Goal: Transaction & Acquisition: Purchase product/service

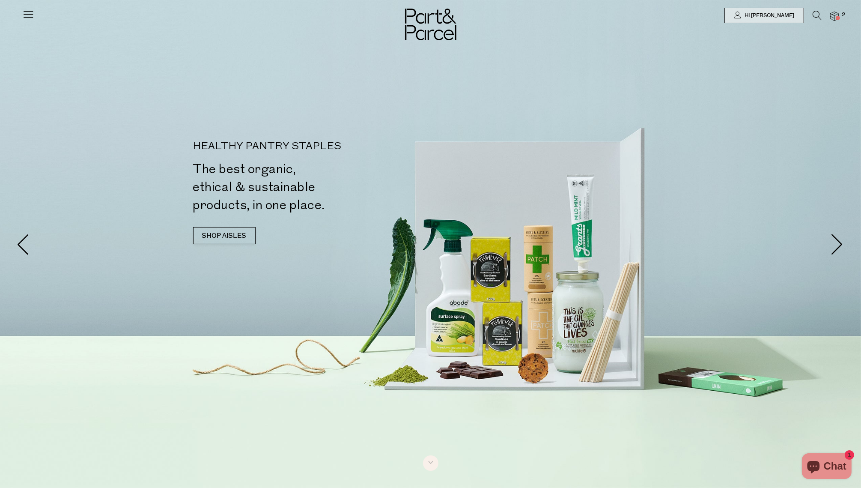
click at [33, 13] on icon at bounding box center [28, 14] width 12 height 12
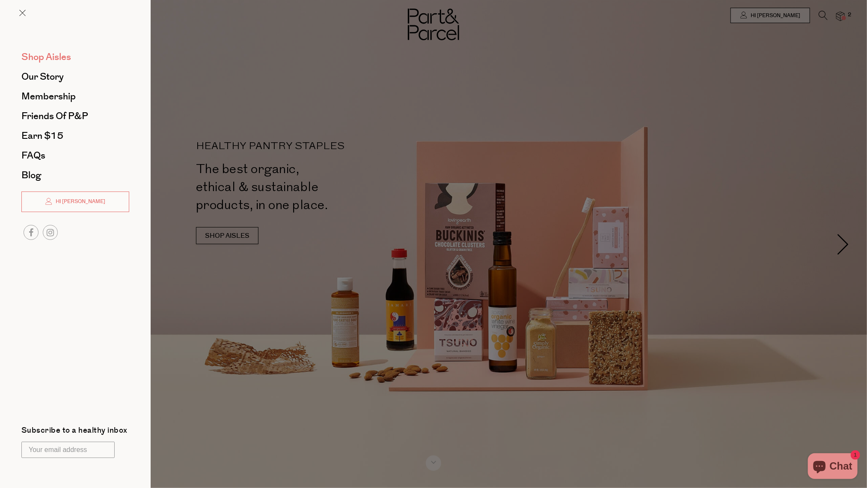
click at [54, 54] on span "Shop Aisles" at bounding box center [46, 57] width 50 height 14
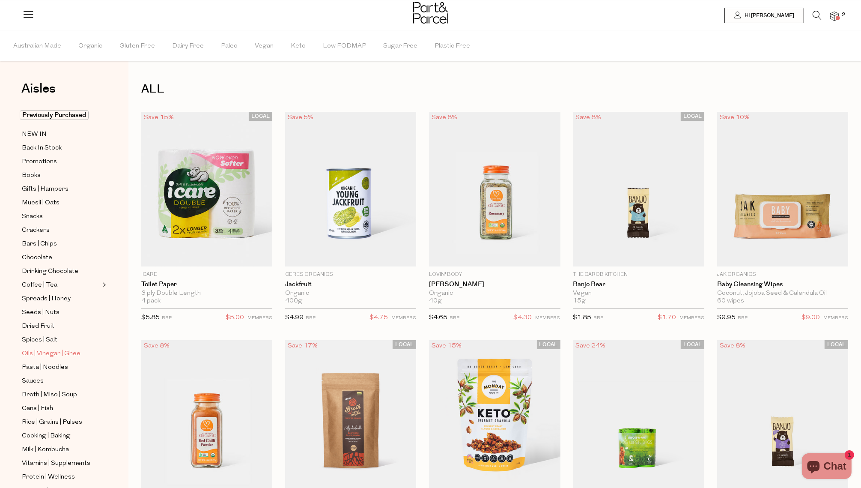
click at [52, 351] on span "Oils | Vinegar | Ghee" at bounding box center [51, 353] width 59 height 10
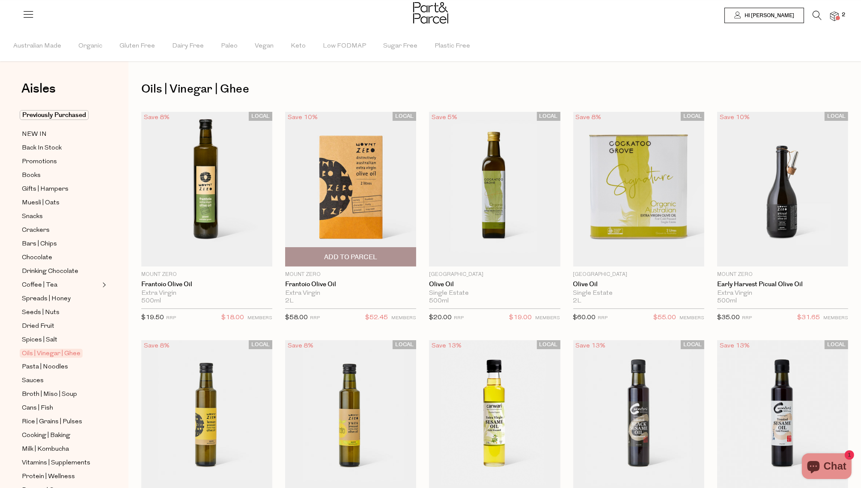
click at [333, 256] on span "Add To Parcel" at bounding box center [350, 257] width 53 height 9
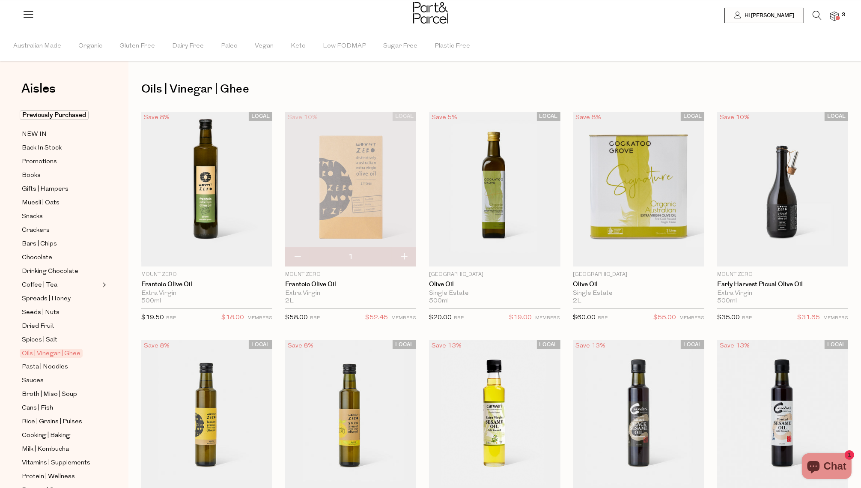
click at [835, 16] on img at bounding box center [834, 17] width 9 height 10
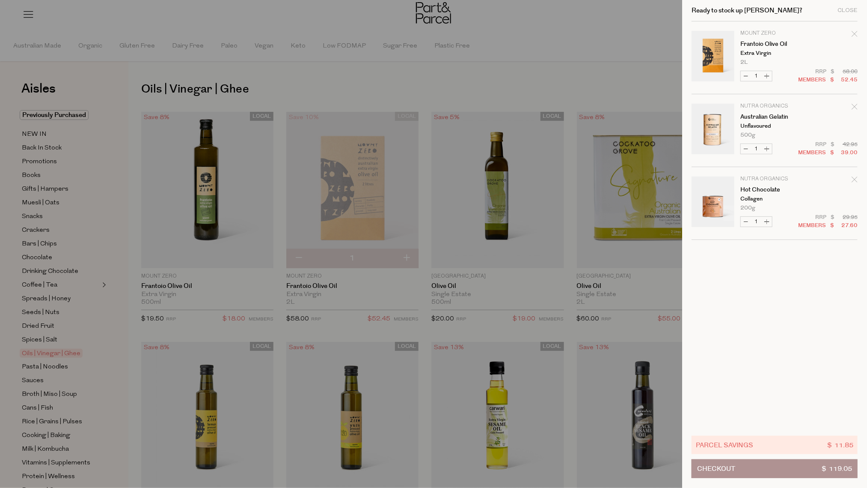
click at [721, 462] on span "Checkout" at bounding box center [716, 468] width 38 height 18
